Goal: Task Accomplishment & Management: Manage account settings

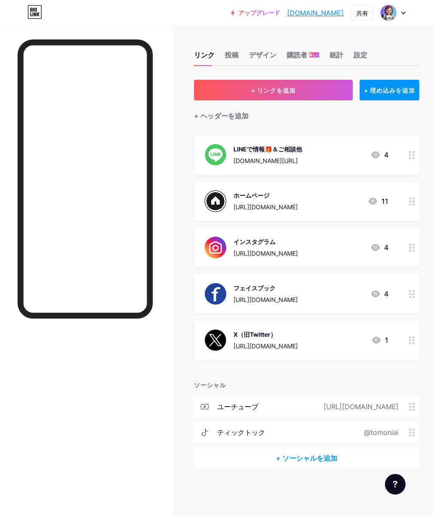
click at [324, 407] on font "[URL][DOMAIN_NAME]" at bounding box center [361, 407] width 75 height 9
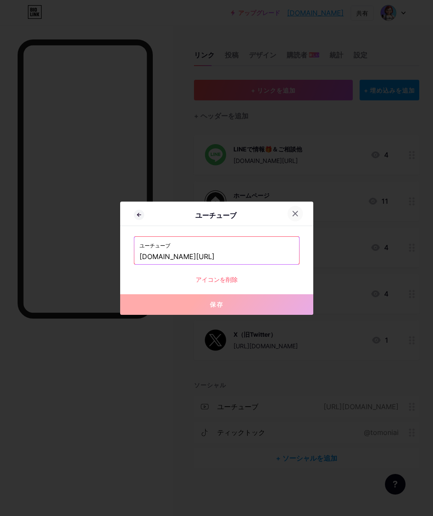
click at [294, 213] on icon at bounding box center [295, 213] width 7 height 7
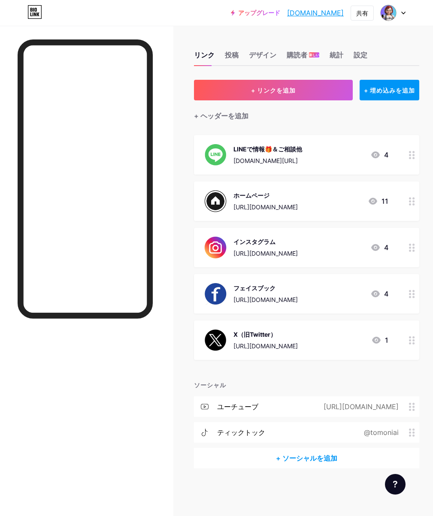
click at [225, 409] on font "ユーチューブ" at bounding box center [237, 407] width 41 height 9
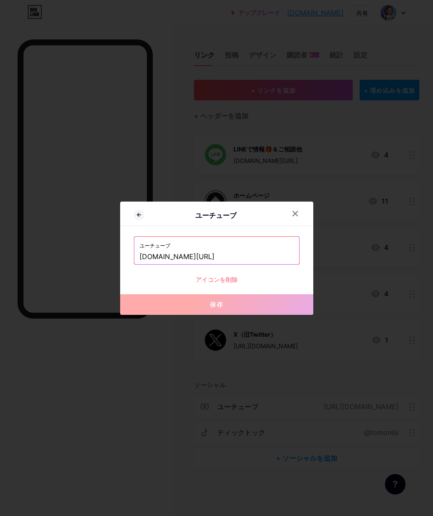
click at [179, 307] on button "保存" at bounding box center [216, 304] width 193 height 21
click at [293, 213] on icon at bounding box center [295, 213] width 7 height 7
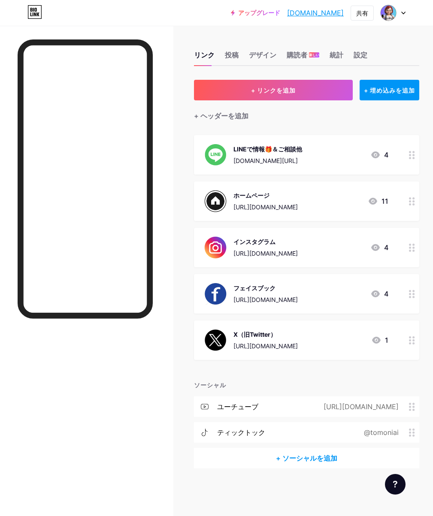
click at [324, 409] on font "[URL][DOMAIN_NAME]" at bounding box center [361, 407] width 75 height 9
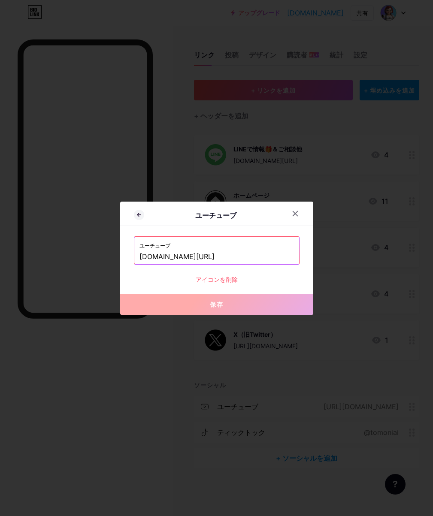
click at [242, 258] on input "[DOMAIN_NAME][URL]" at bounding box center [216, 257] width 155 height 15
click at [288, 212] on div at bounding box center [295, 213] width 15 height 15
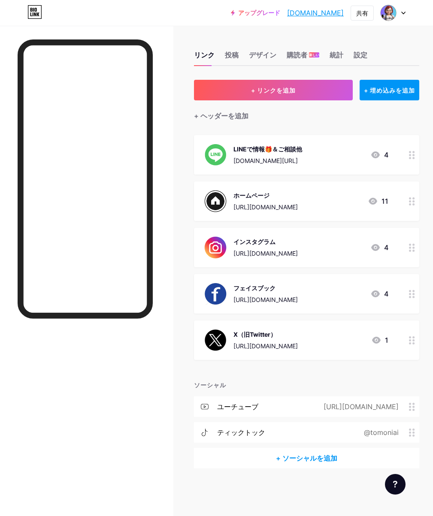
click at [324, 409] on font "[URL][DOMAIN_NAME]" at bounding box center [361, 407] width 75 height 9
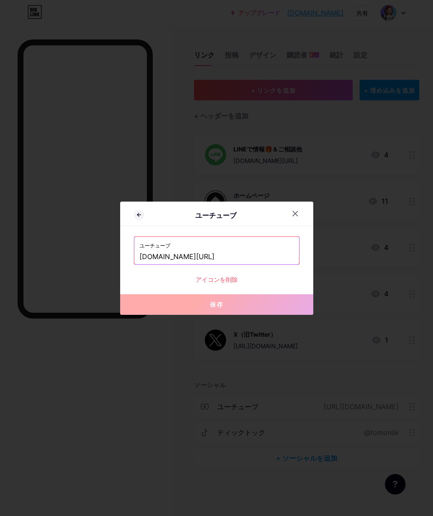
click at [239, 259] on input "[DOMAIN_NAME][URL]" at bounding box center [216, 257] width 155 height 15
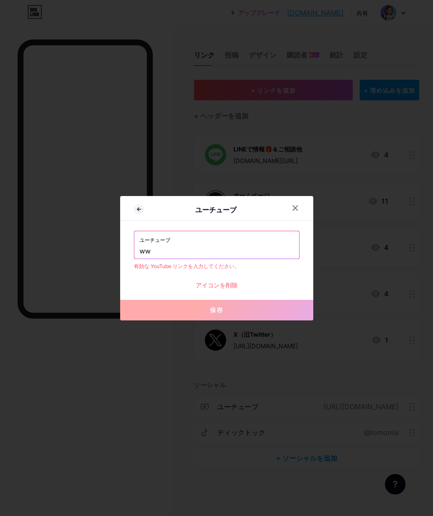
type input "w"
click at [139, 253] on input "text" at bounding box center [216, 251] width 155 height 15
paste input "[URL][DOMAIN_NAME][PERSON_NAME]"
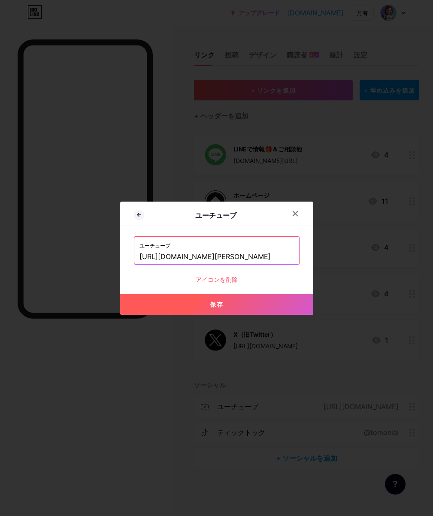
type input "[URL][DOMAIN_NAME][PERSON_NAME]"
click at [212, 303] on font "保存" at bounding box center [217, 304] width 14 height 7
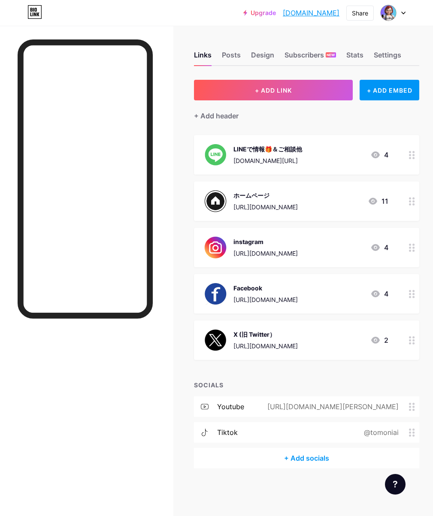
click at [74, 380] on div at bounding box center [85, 290] width 135 height 503
